Goal: Task Accomplishment & Management: Manage account settings

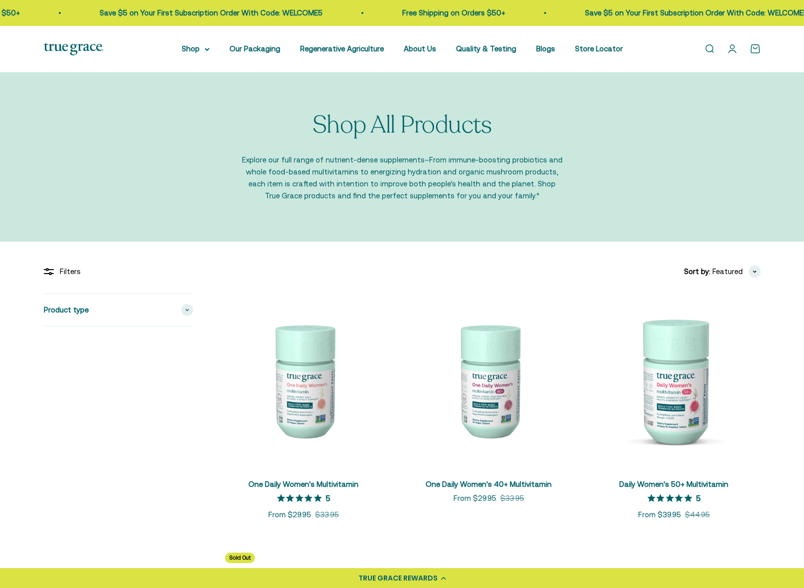
click at [733, 48] on link "Open account page" at bounding box center [732, 48] width 11 height 11
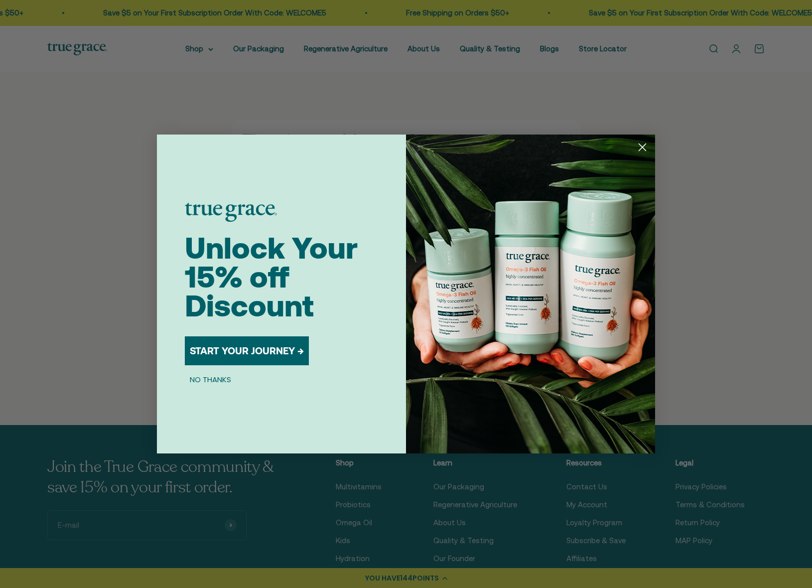
click at [222, 378] on button "NO THANKS" at bounding box center [210, 379] width 51 height 12
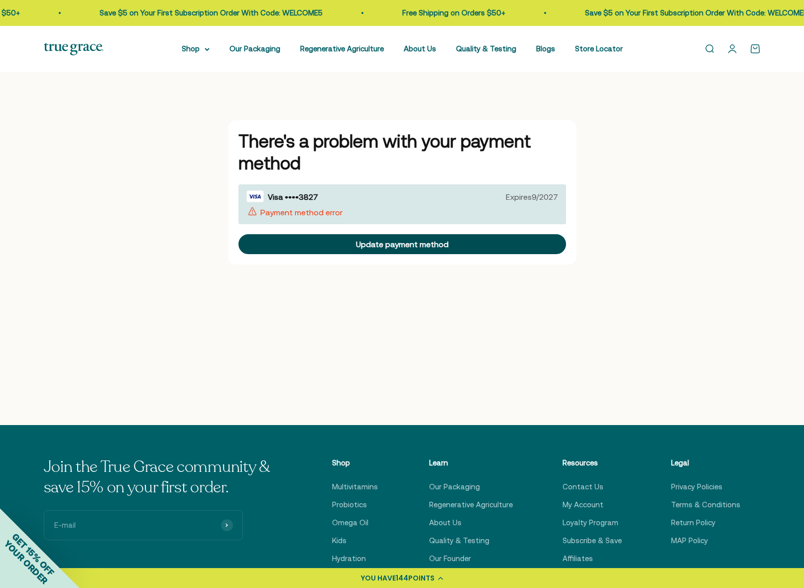
click at [413, 243] on div "Update payment method" at bounding box center [402, 244] width 93 height 8
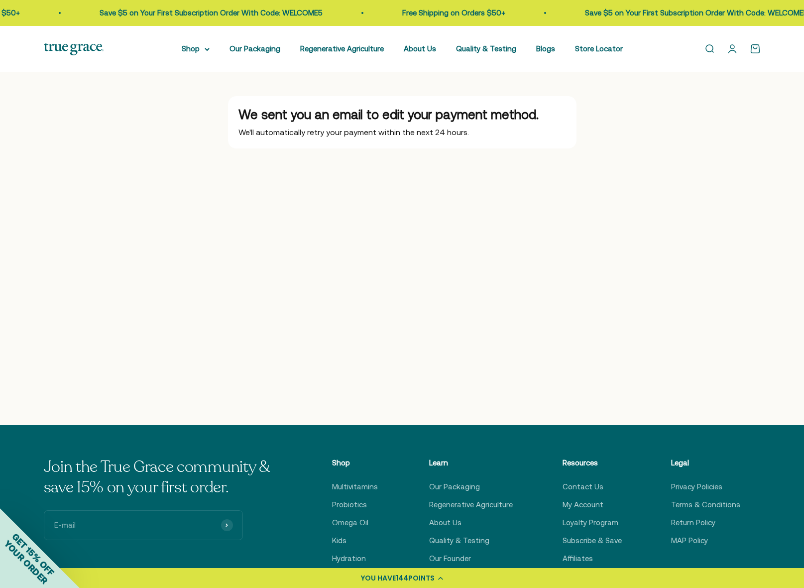
click at [733, 48] on link "Open account page" at bounding box center [732, 48] width 11 height 11
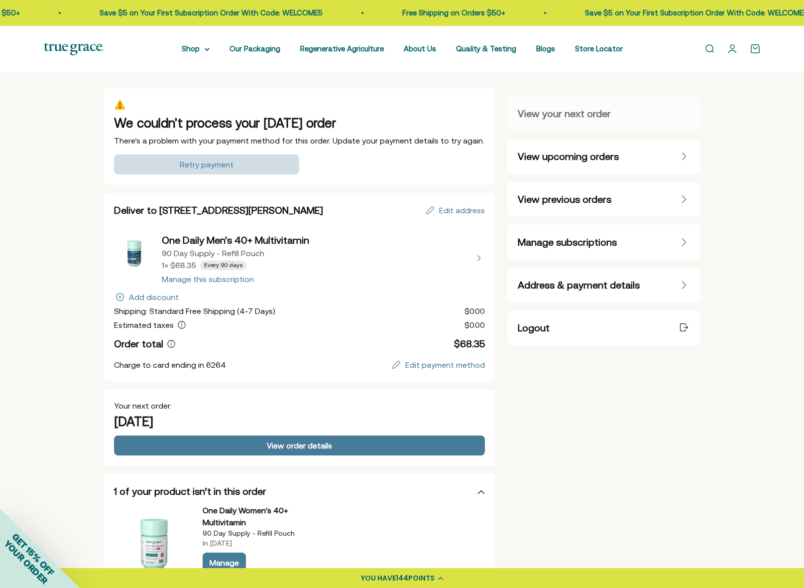
click at [225, 163] on div "Retry payment" at bounding box center [207, 164] width 54 height 8
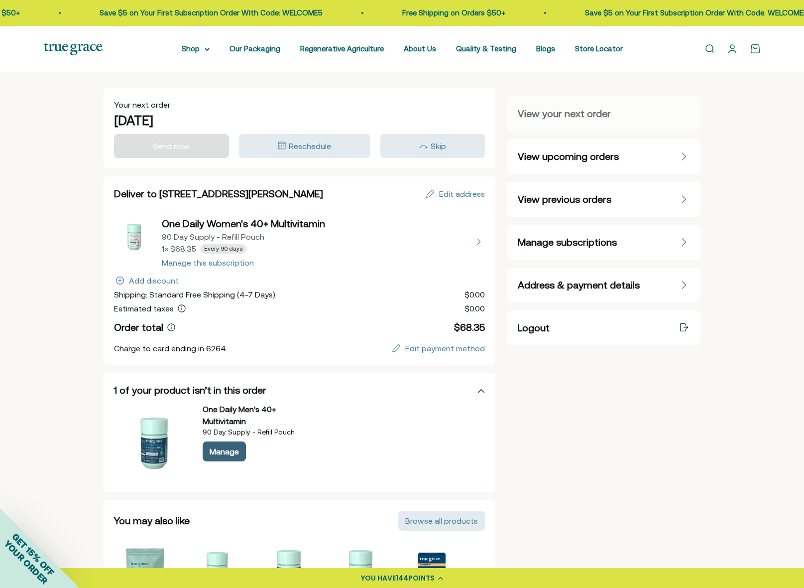
click at [224, 451] on div "Manage" at bounding box center [224, 451] width 29 height 8
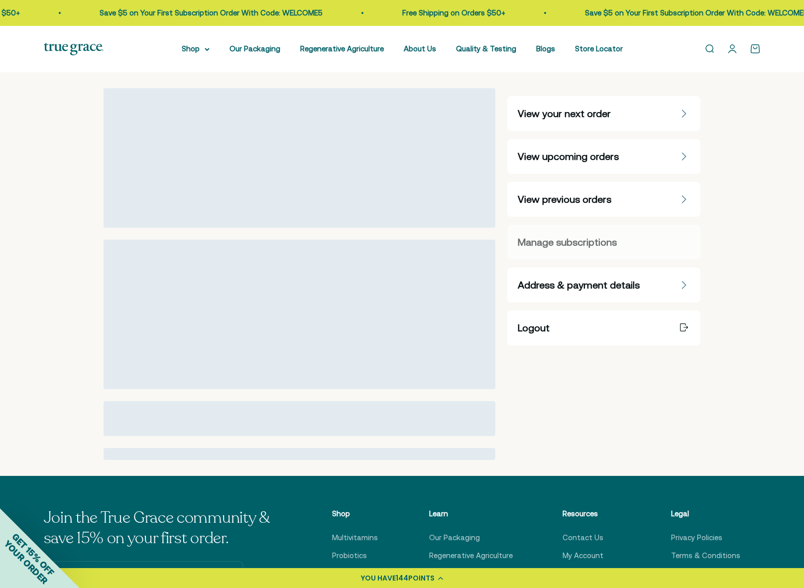
select select "90 Day"
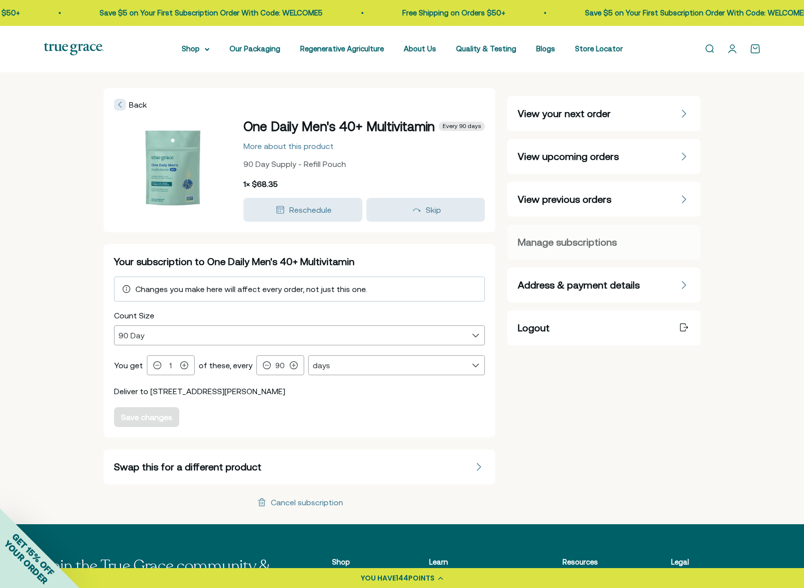
click at [573, 154] on span "View upcoming orders" at bounding box center [568, 156] width 101 height 14
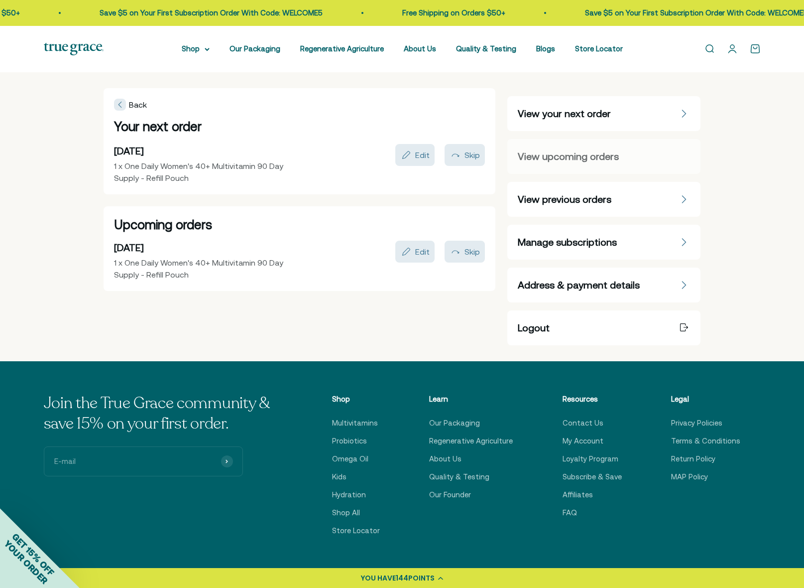
click at [569, 238] on span "Manage subscriptions" at bounding box center [567, 242] width 99 height 14
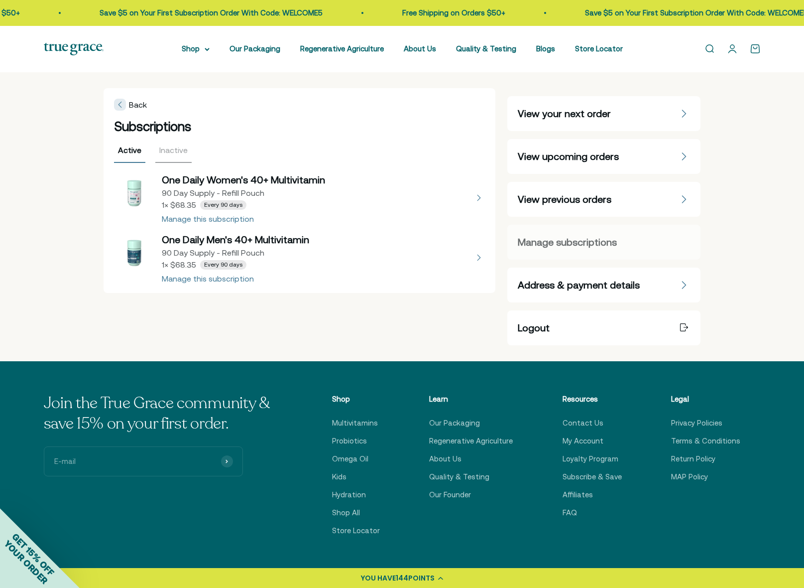
click at [203, 280] on button "view details about One Daily Men's 40+ Multivitamin 90 Day Supply - Refill Pouc…" at bounding box center [299, 258] width 371 height 50
select select "90 Day"
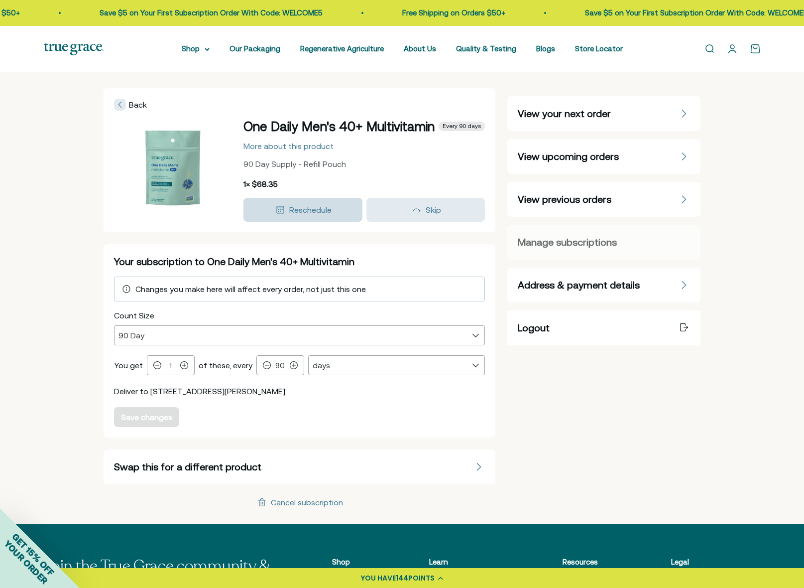
click at [306, 214] on span "Reschedule" at bounding box center [310, 209] width 42 height 9
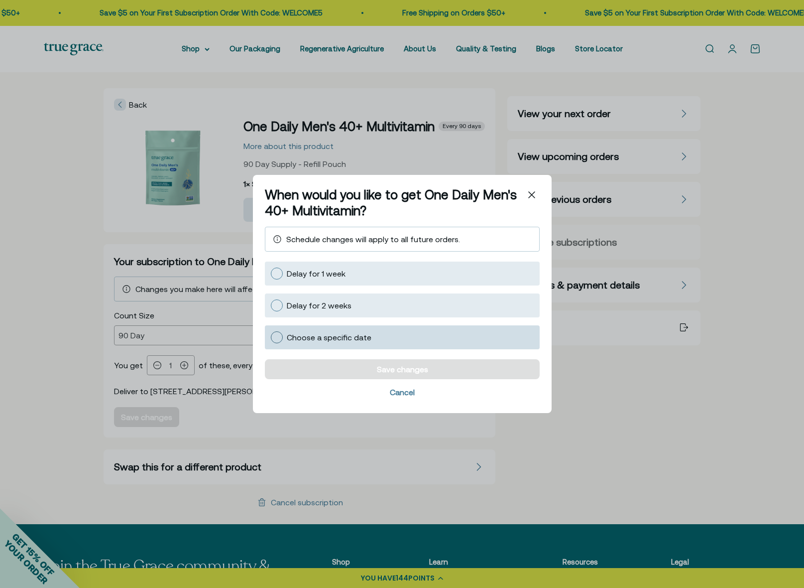
click at [274, 337] on div at bounding box center [277, 337] width 12 height 12
click at [270, 337] on input "Choose a specific date" at bounding box center [270, 337] width 0 height 0
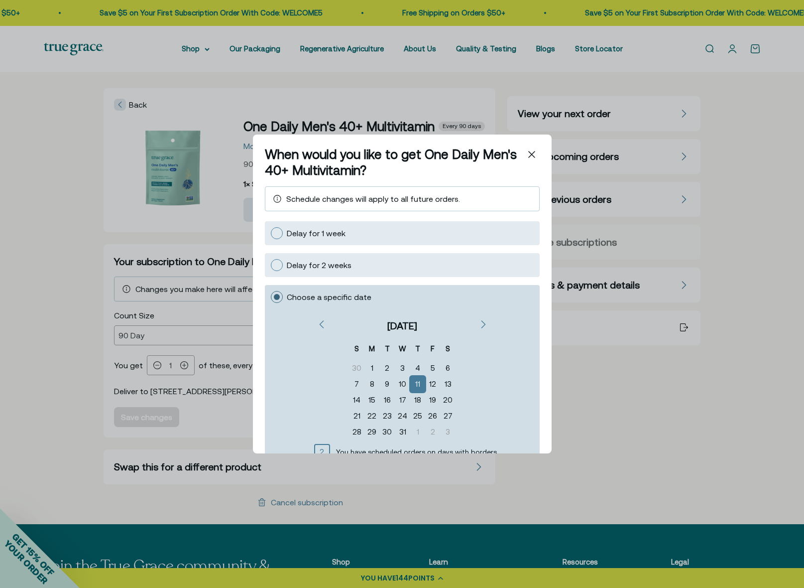
scroll to position [6, 0]
click at [367, 398] on div "15" at bounding box center [371, 400] width 15 height 16
click at [322, 319] on div "Previous" at bounding box center [320, 325] width 12 height 12
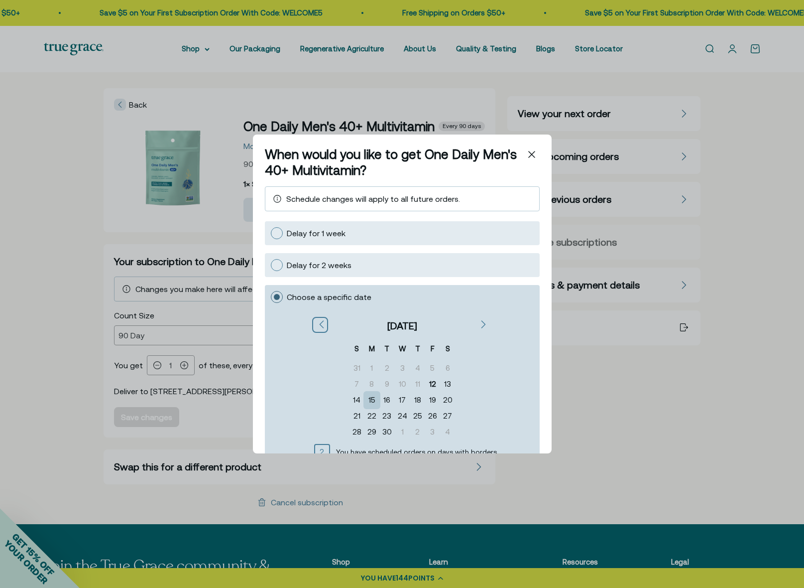
click at [368, 399] on div "15" at bounding box center [371, 400] width 15 height 16
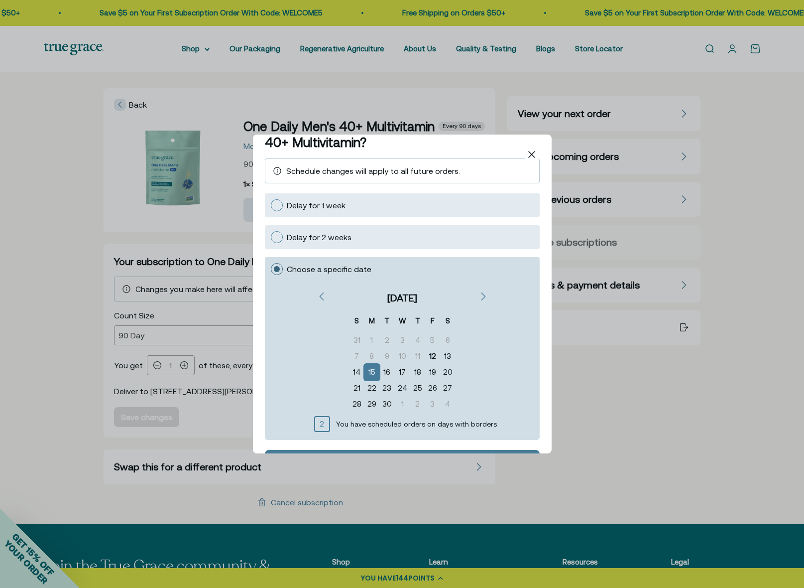
scroll to position [77, 0]
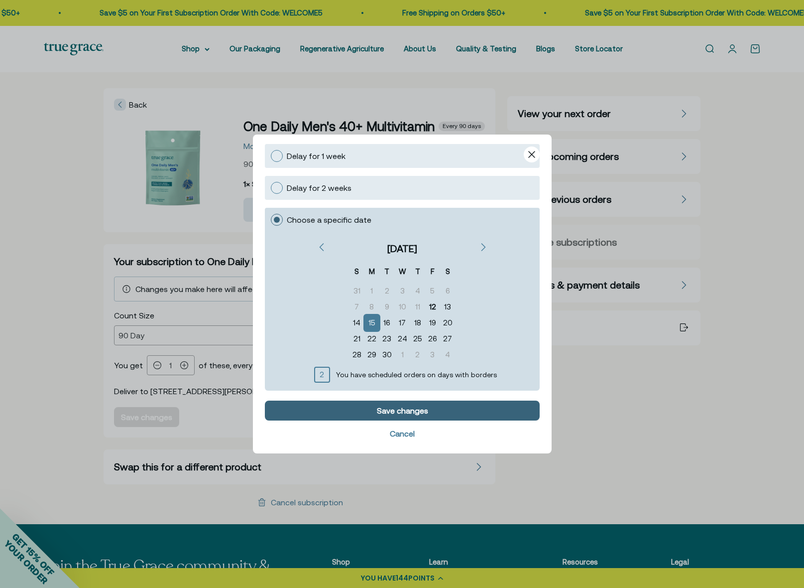
click at [416, 410] on div "Save changes" at bounding box center [401, 410] width 51 height 8
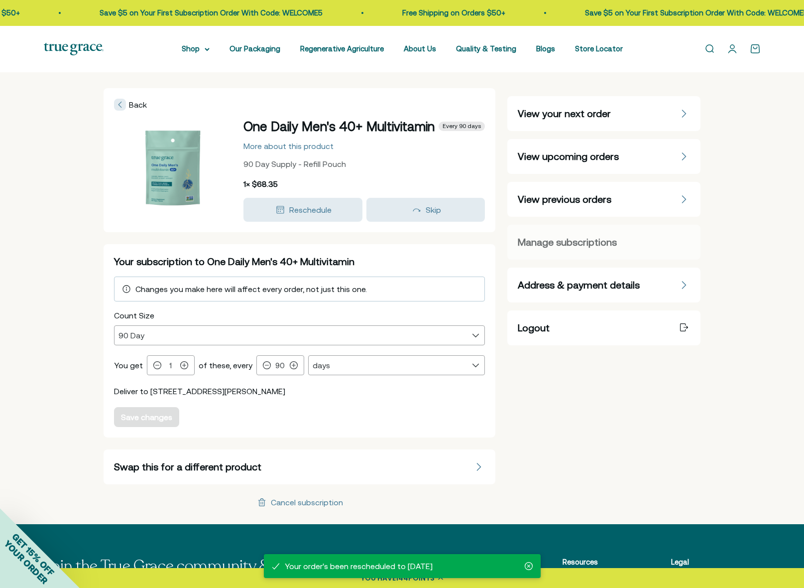
scroll to position [0, 0]
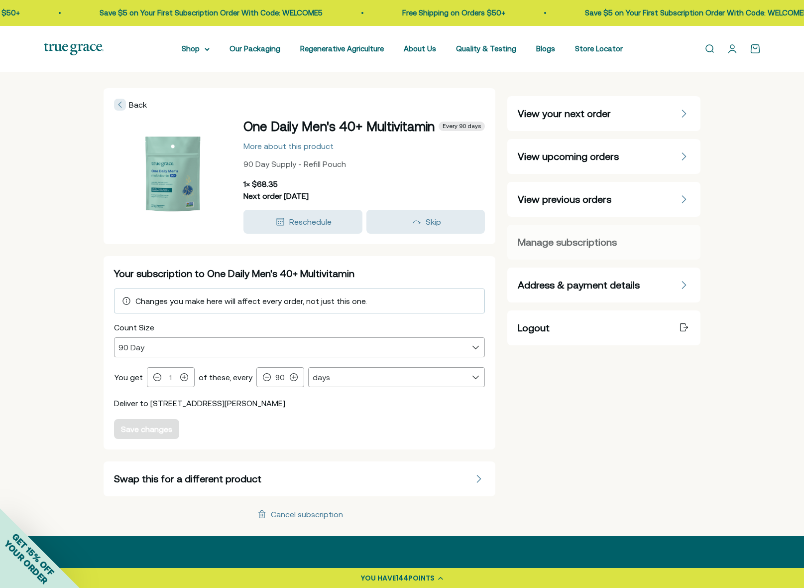
click at [563, 241] on span "Manage subscriptions" at bounding box center [567, 242] width 99 height 14
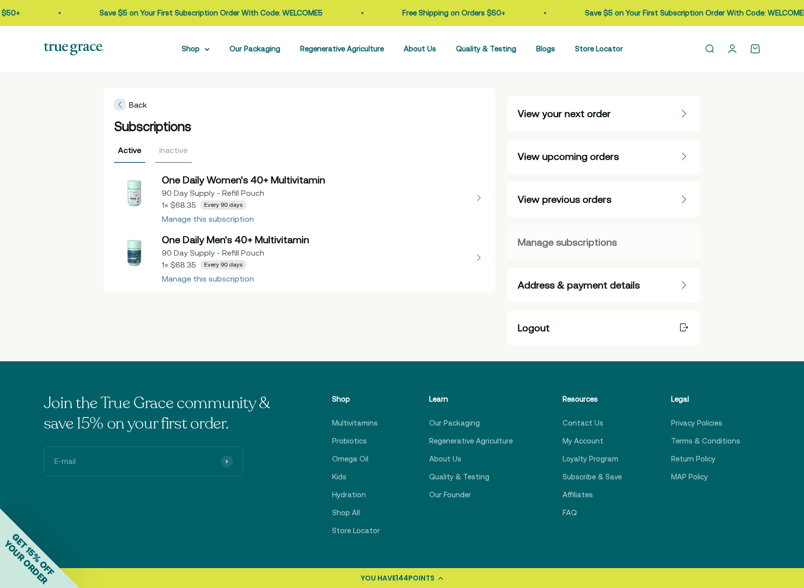
click at [731, 47] on link "Open account page" at bounding box center [732, 48] width 11 height 11
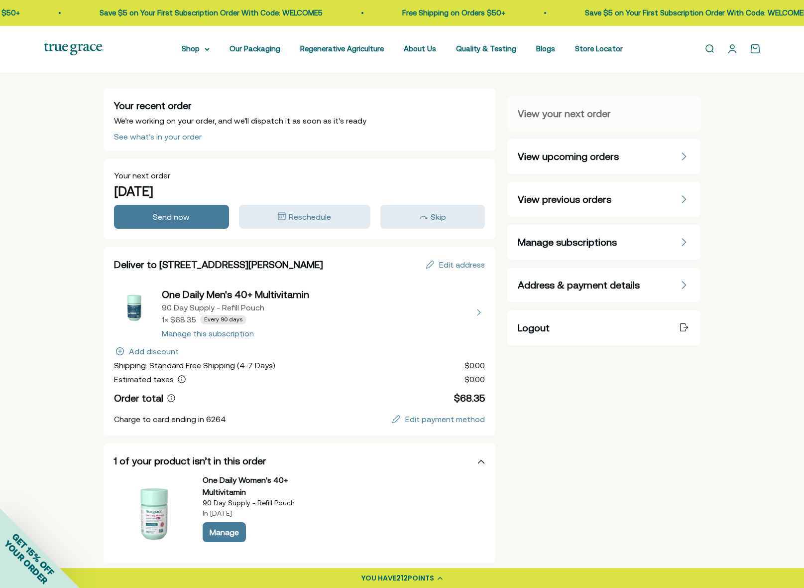
click at [202, 333] on button "view details about One Daily Men's 40+ Multivitamin 90 Day Supply - Refill Pouc…" at bounding box center [299, 312] width 371 height 50
select select "90 Day"
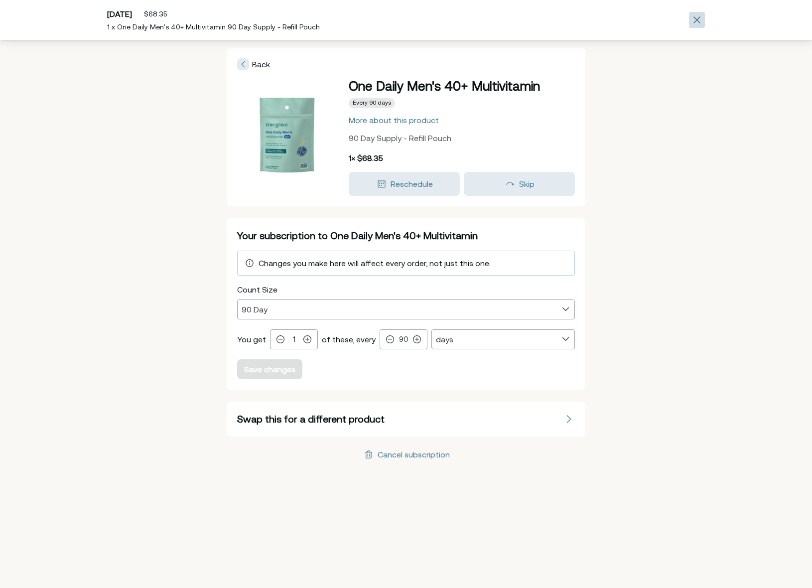
click at [696, 17] on icon "Close" at bounding box center [696, 19] width 7 height 7
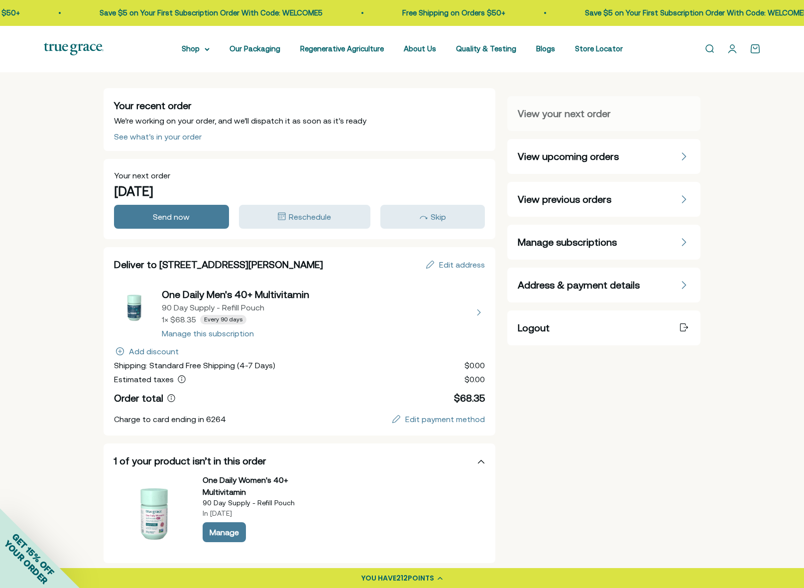
click at [593, 156] on span "View upcoming orders" at bounding box center [568, 156] width 101 height 14
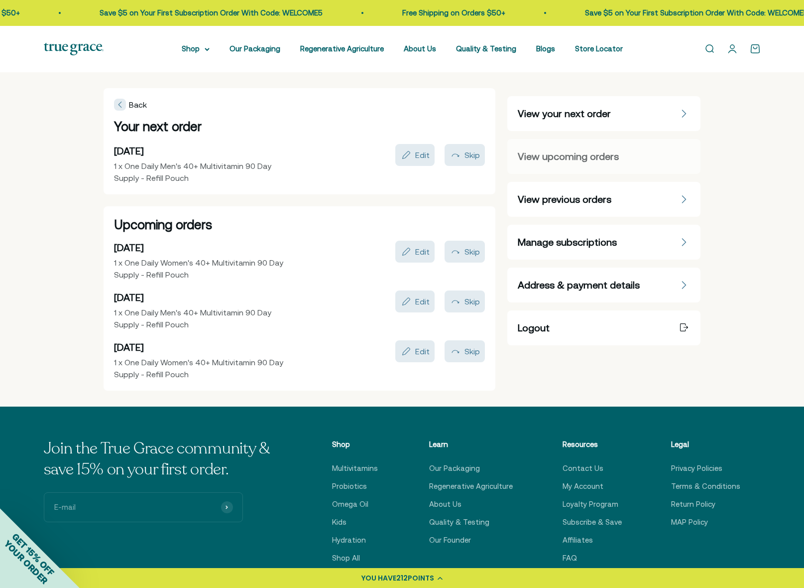
click at [569, 117] on span "View your next order" at bounding box center [564, 114] width 93 height 14
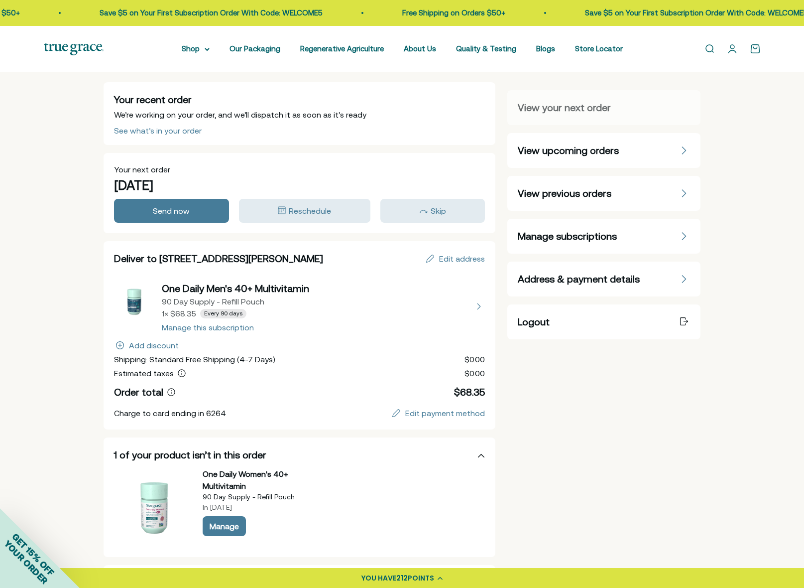
scroll to position [16, 0]
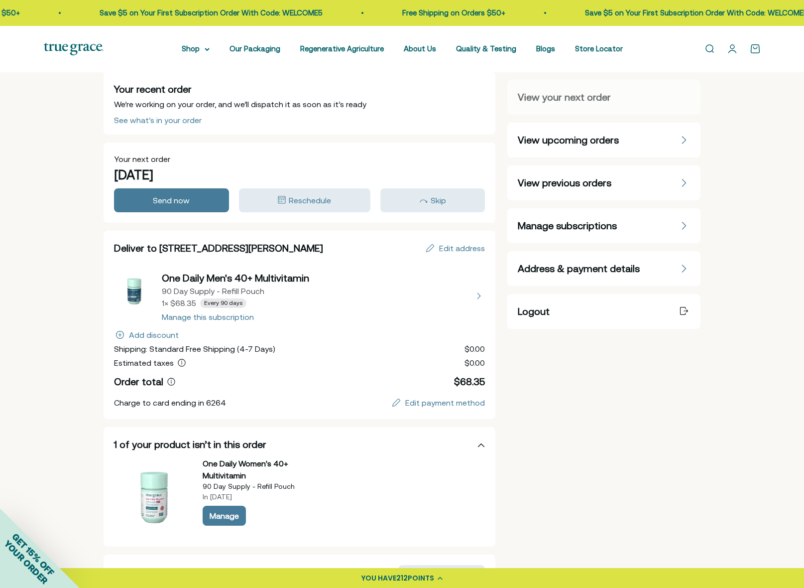
click at [223, 317] on button "view details about One Daily Men's 40+ Multivitamin 90 Day Supply - Refill Pouc…" at bounding box center [299, 296] width 371 height 50
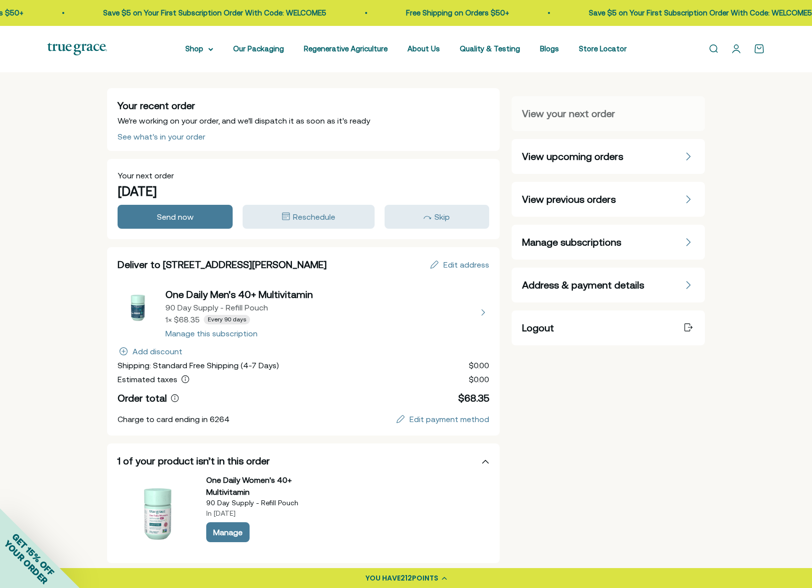
select select "90 Day"
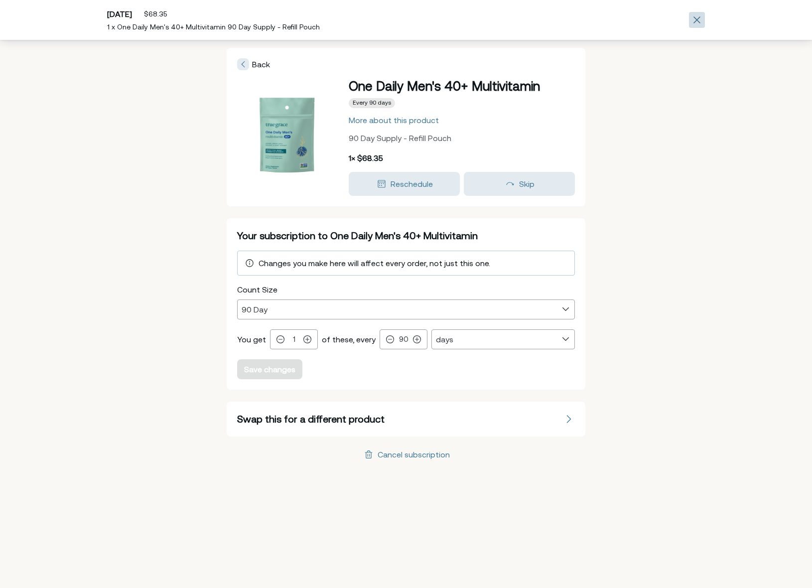
click at [697, 20] on icon "Close" at bounding box center [697, 20] width 6 height 6
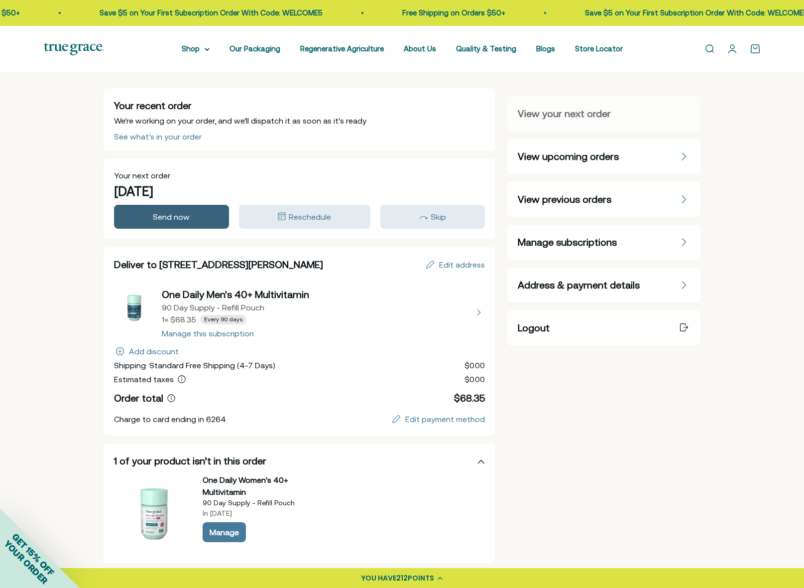
click at [165, 217] on span "Send now" at bounding box center [171, 216] width 37 height 9
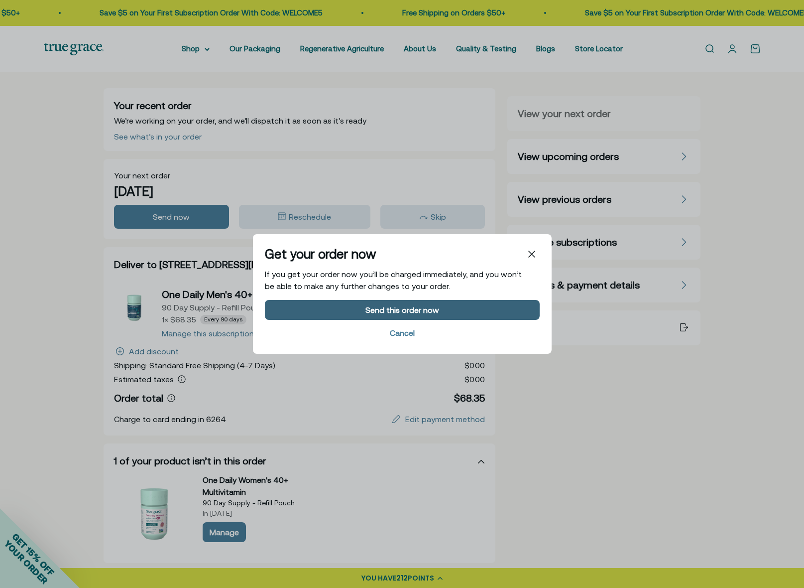
click at [405, 311] on div "Send this order now" at bounding box center [402, 310] width 74 height 8
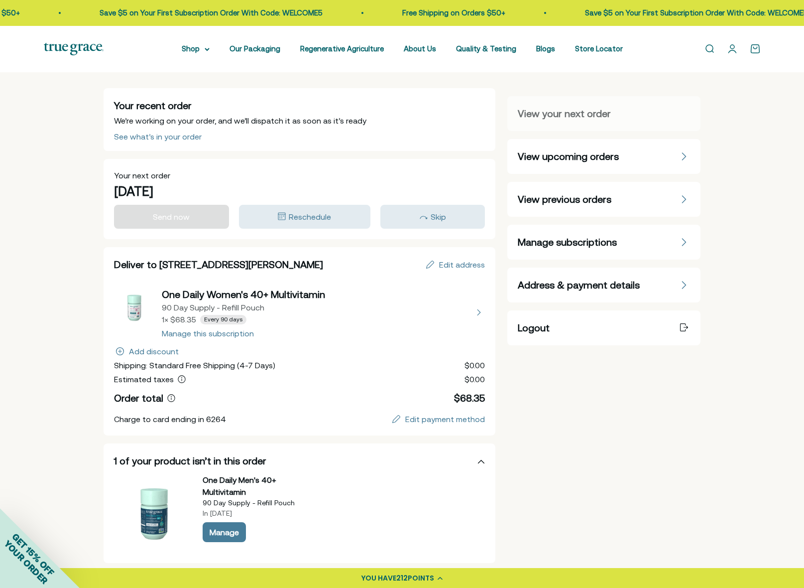
click at [597, 159] on span "View upcoming orders" at bounding box center [568, 156] width 101 height 14
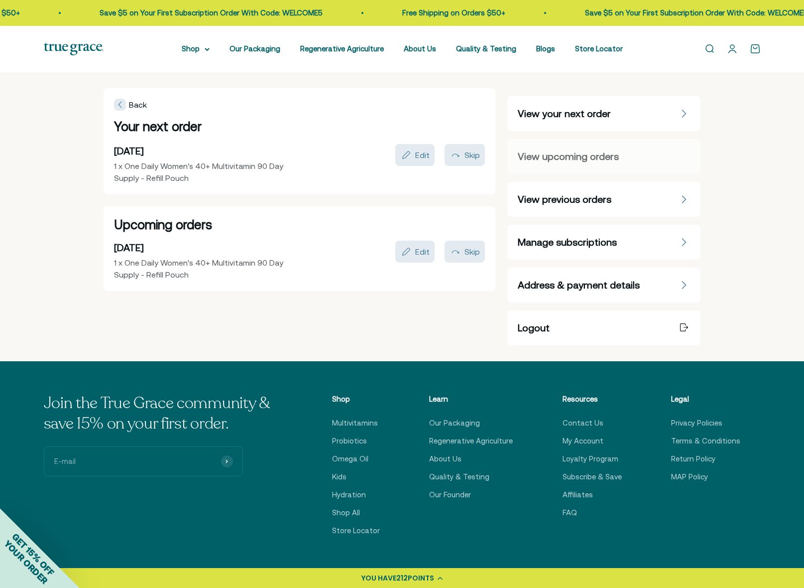
click at [733, 47] on link "Open account page" at bounding box center [732, 48] width 11 height 11
